Goal: Communication & Community: Answer question/provide support

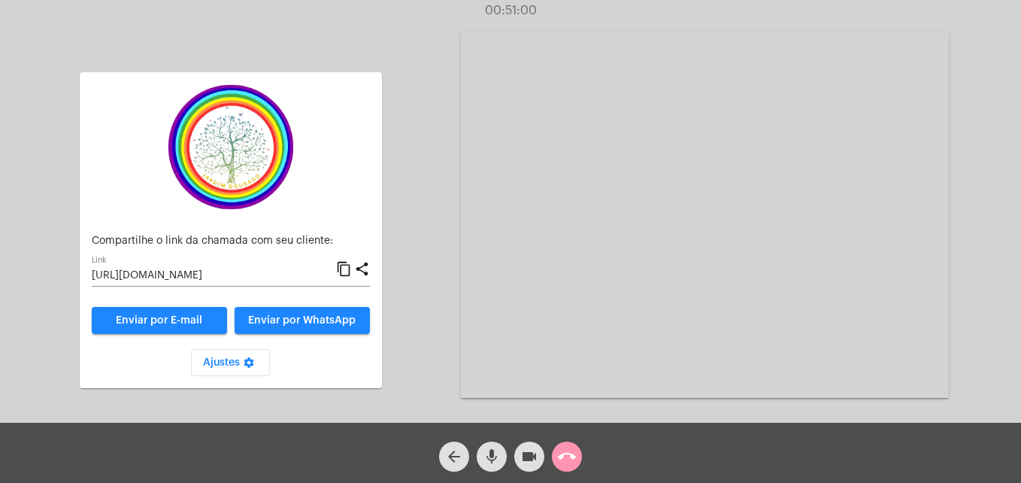
click at [588, 462] on div "arrow_back mic videocam call_end" at bounding box center [510, 452] width 1021 height 60
click at [569, 442] on span "call_end" at bounding box center [567, 456] width 18 height 30
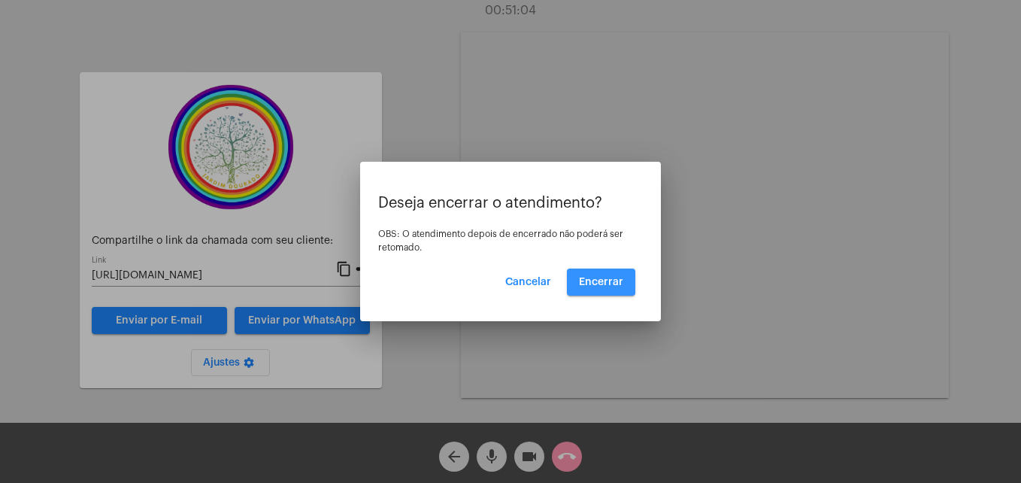
click at [600, 277] on span "Encerrar" at bounding box center [601, 282] width 44 height 11
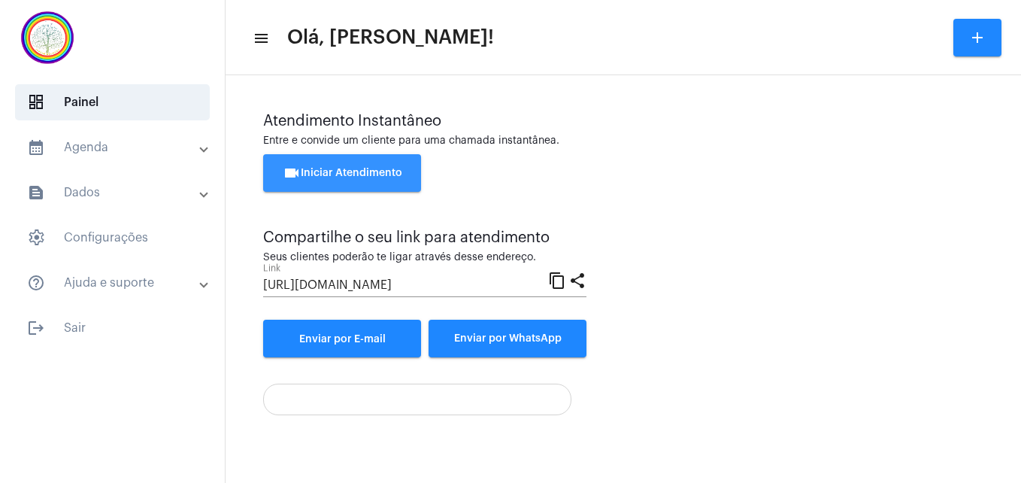
click at [328, 167] on button "videocam Iniciar Atendimento" at bounding box center [342, 173] width 158 height 38
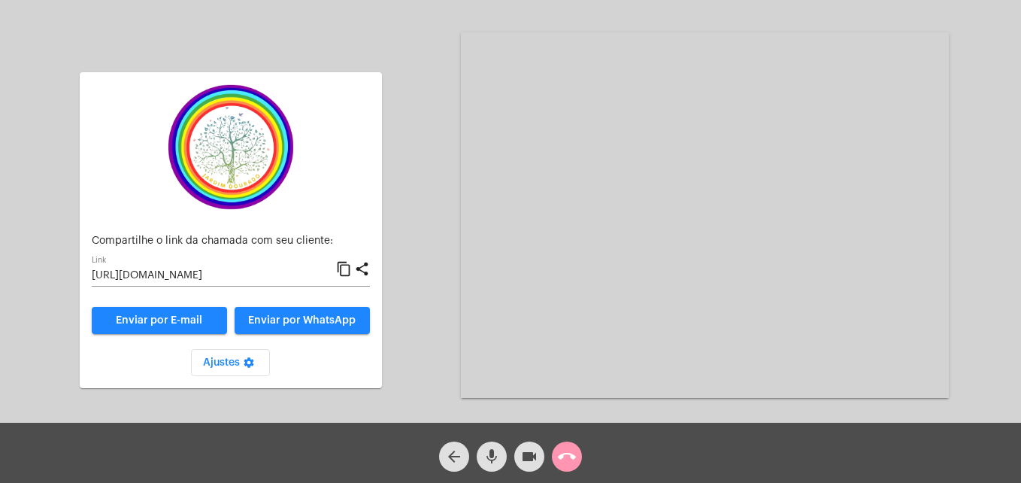
click at [343, 271] on mat-icon "content_copy" at bounding box center [344, 269] width 16 height 18
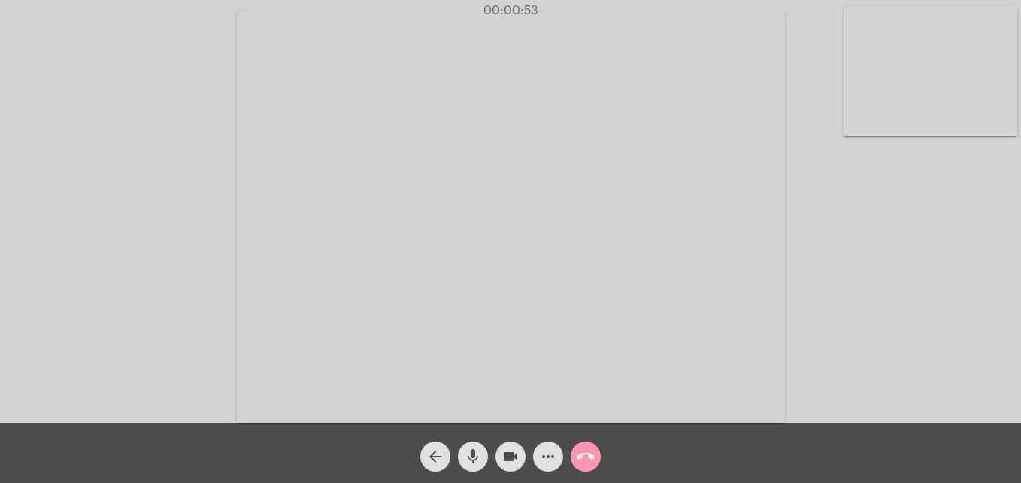
click at [861, 116] on video at bounding box center [930, 71] width 174 height 130
click at [390, 392] on video at bounding box center [647, 215] width 548 height 411
